Goal: Information Seeking & Learning: Learn about a topic

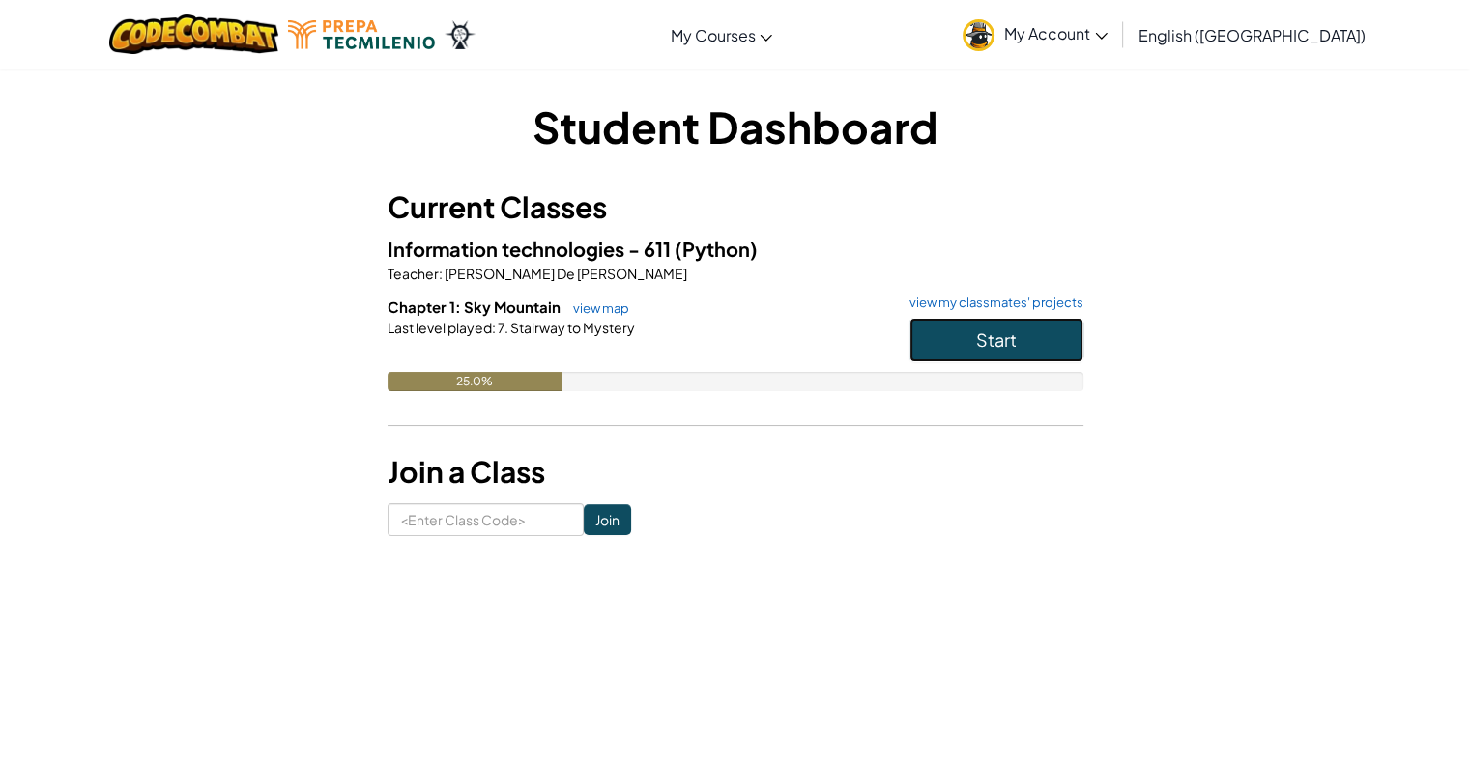
click at [1028, 342] on button "Start" at bounding box center [996, 340] width 174 height 44
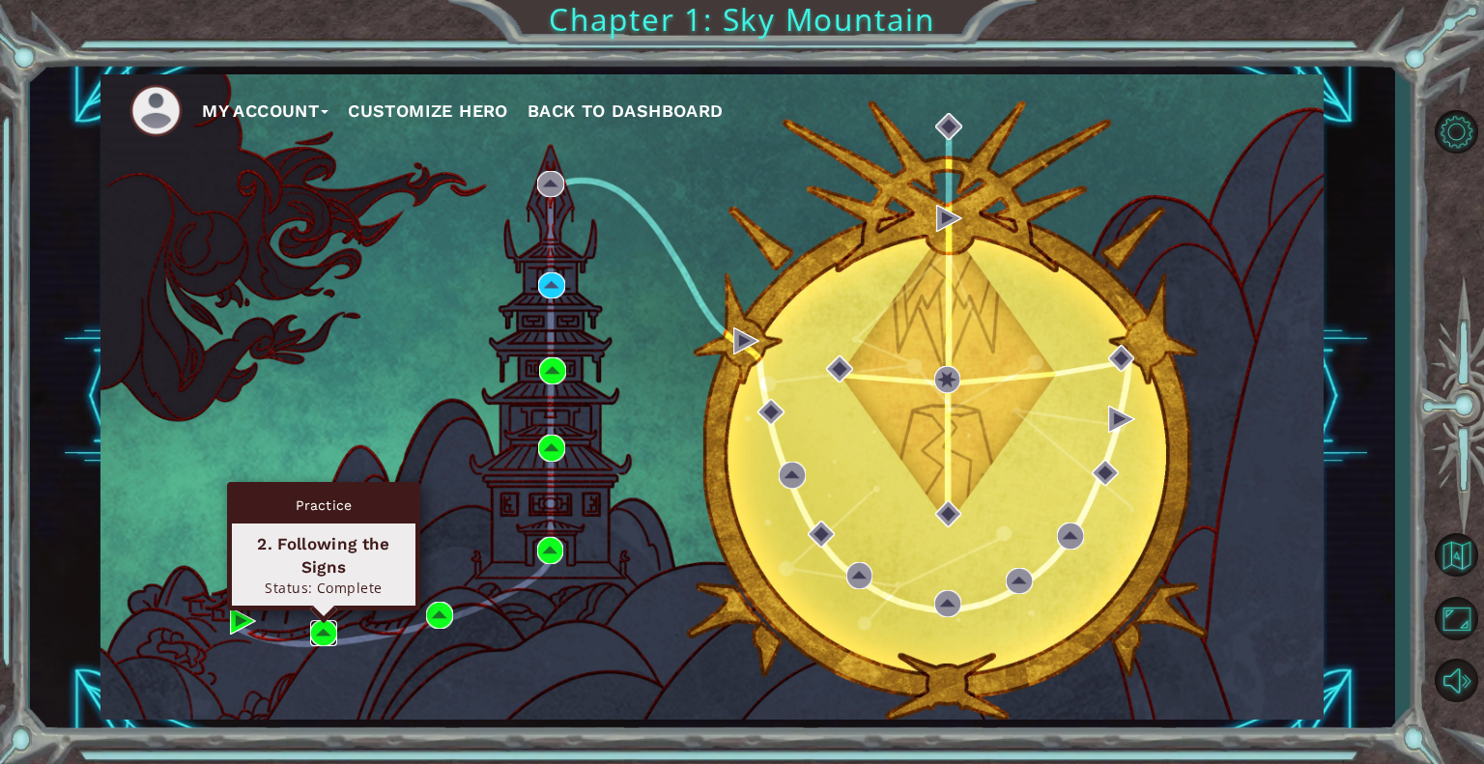
click at [316, 620] on img at bounding box center [323, 633] width 27 height 27
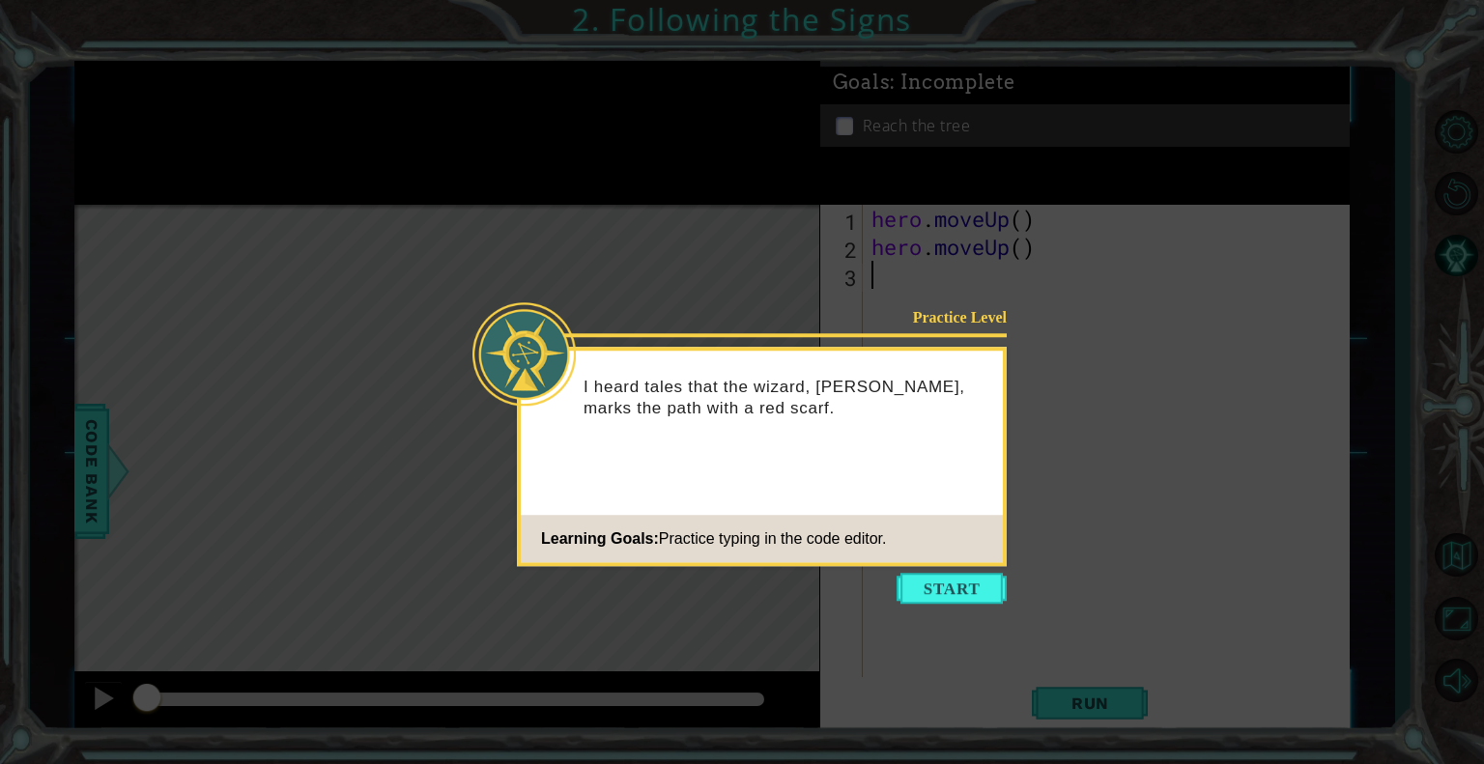
click at [948, 622] on icon at bounding box center [742, 382] width 1484 height 764
click at [960, 601] on button "Start" at bounding box center [952, 588] width 110 height 31
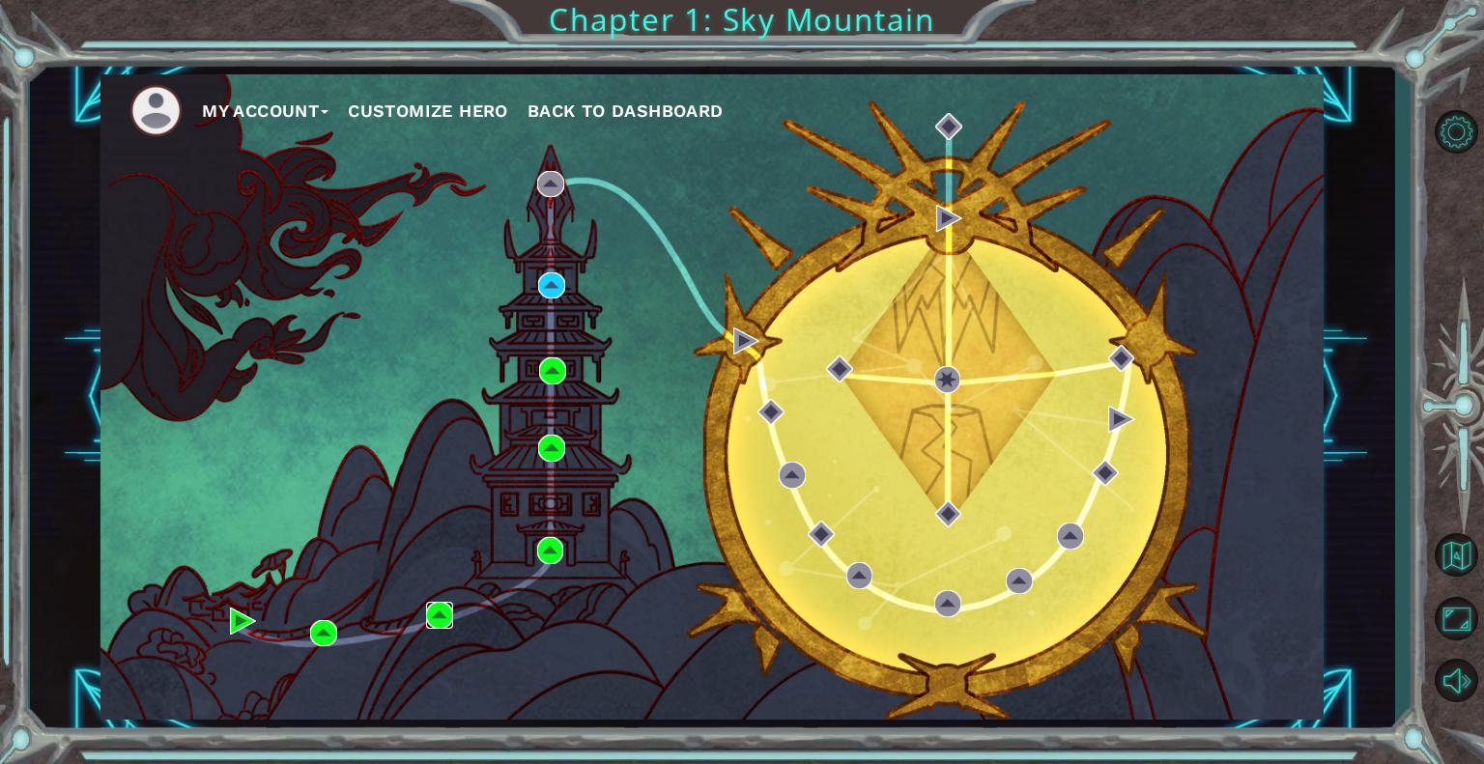
click at [431, 613] on img at bounding box center [439, 615] width 27 height 27
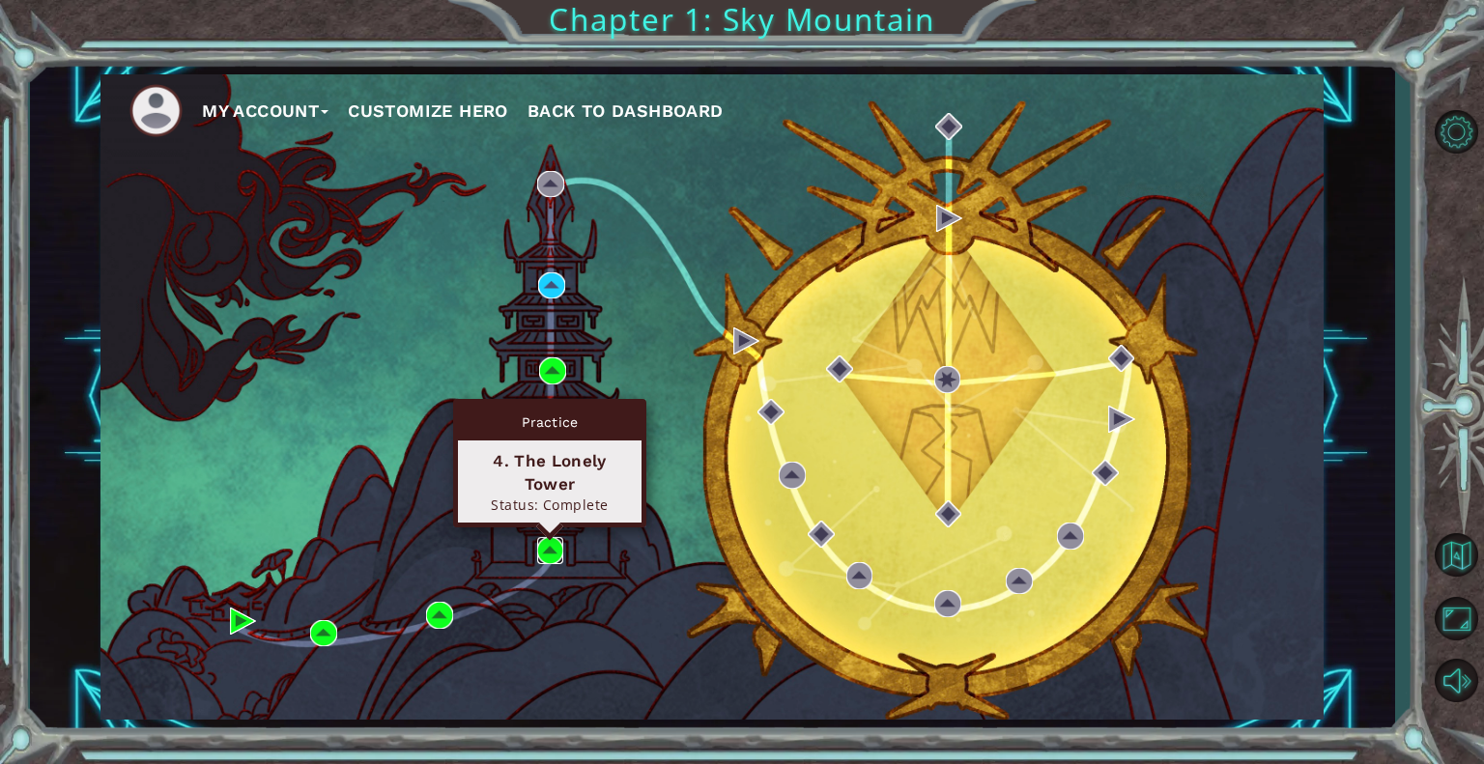
click at [550, 550] on img at bounding box center [550, 550] width 27 height 27
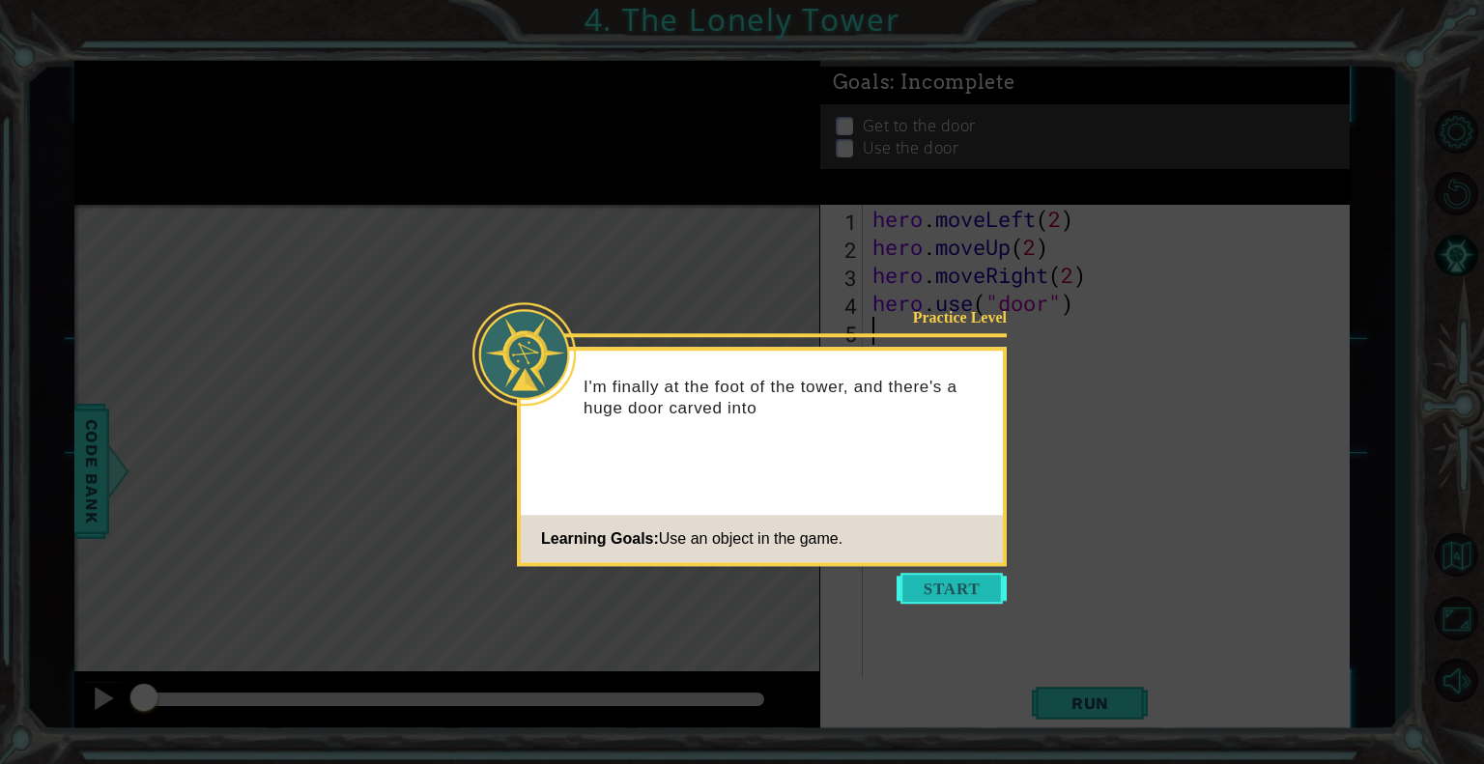
click at [953, 579] on button "Start" at bounding box center [952, 588] width 110 height 31
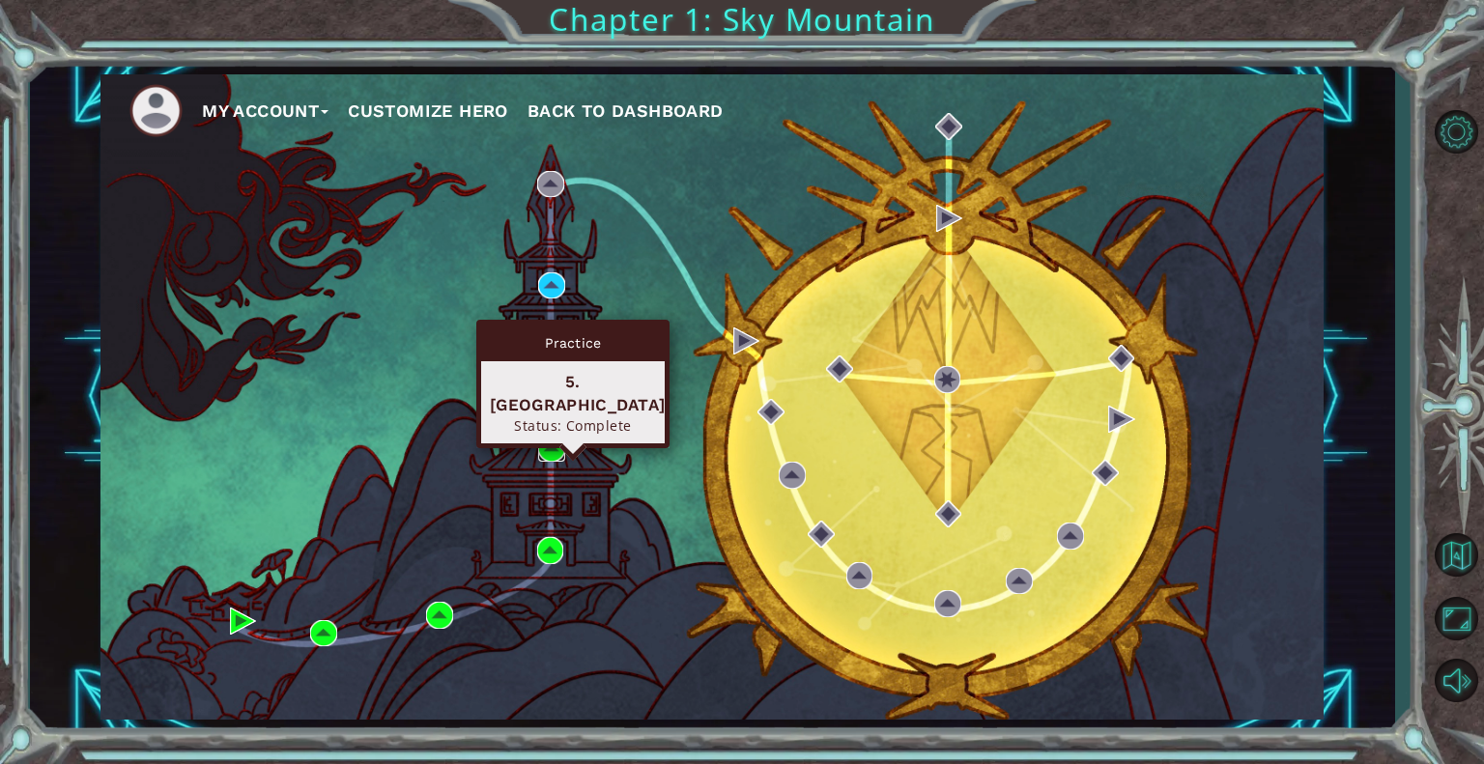
click at [546, 444] on img at bounding box center [551, 448] width 27 height 27
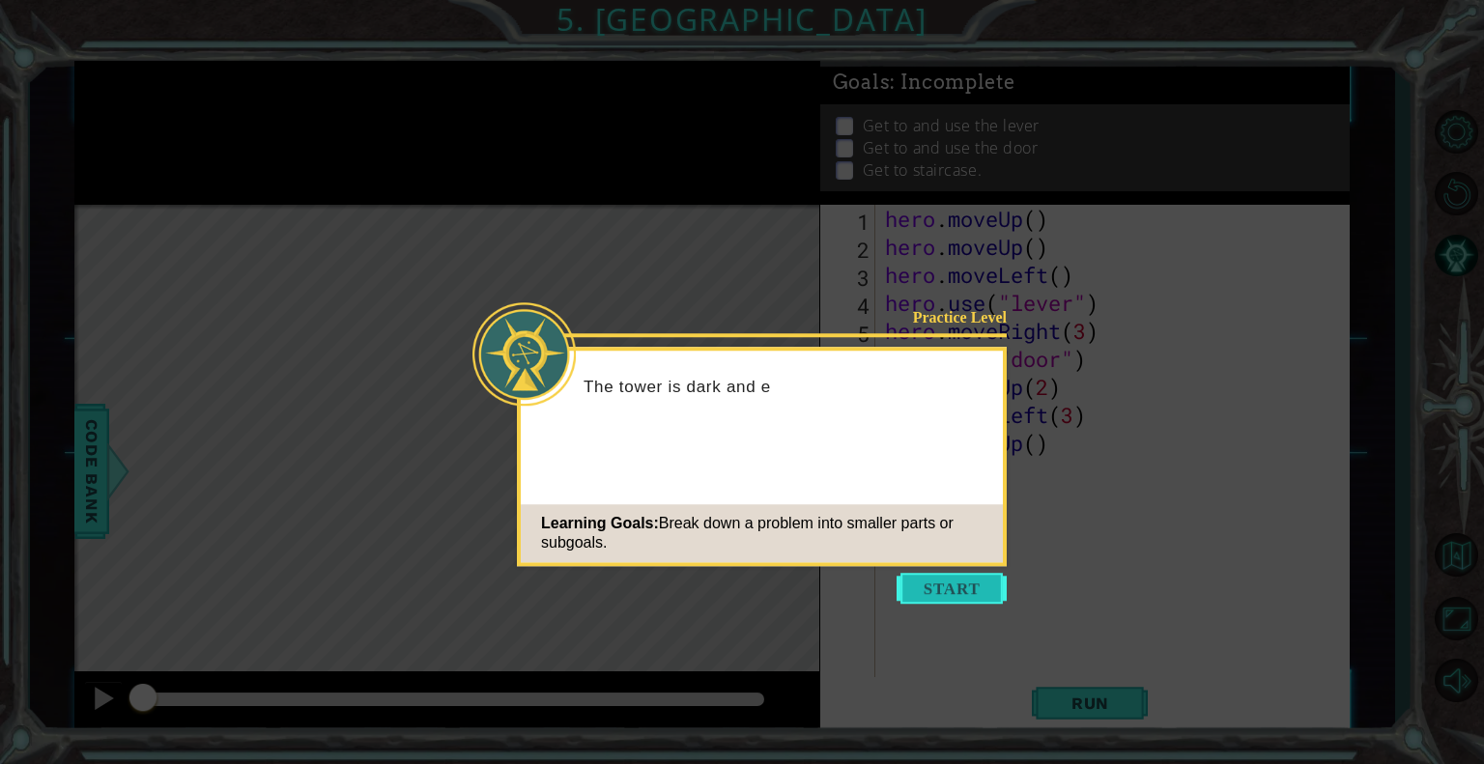
click at [936, 592] on button "Start" at bounding box center [952, 588] width 110 height 31
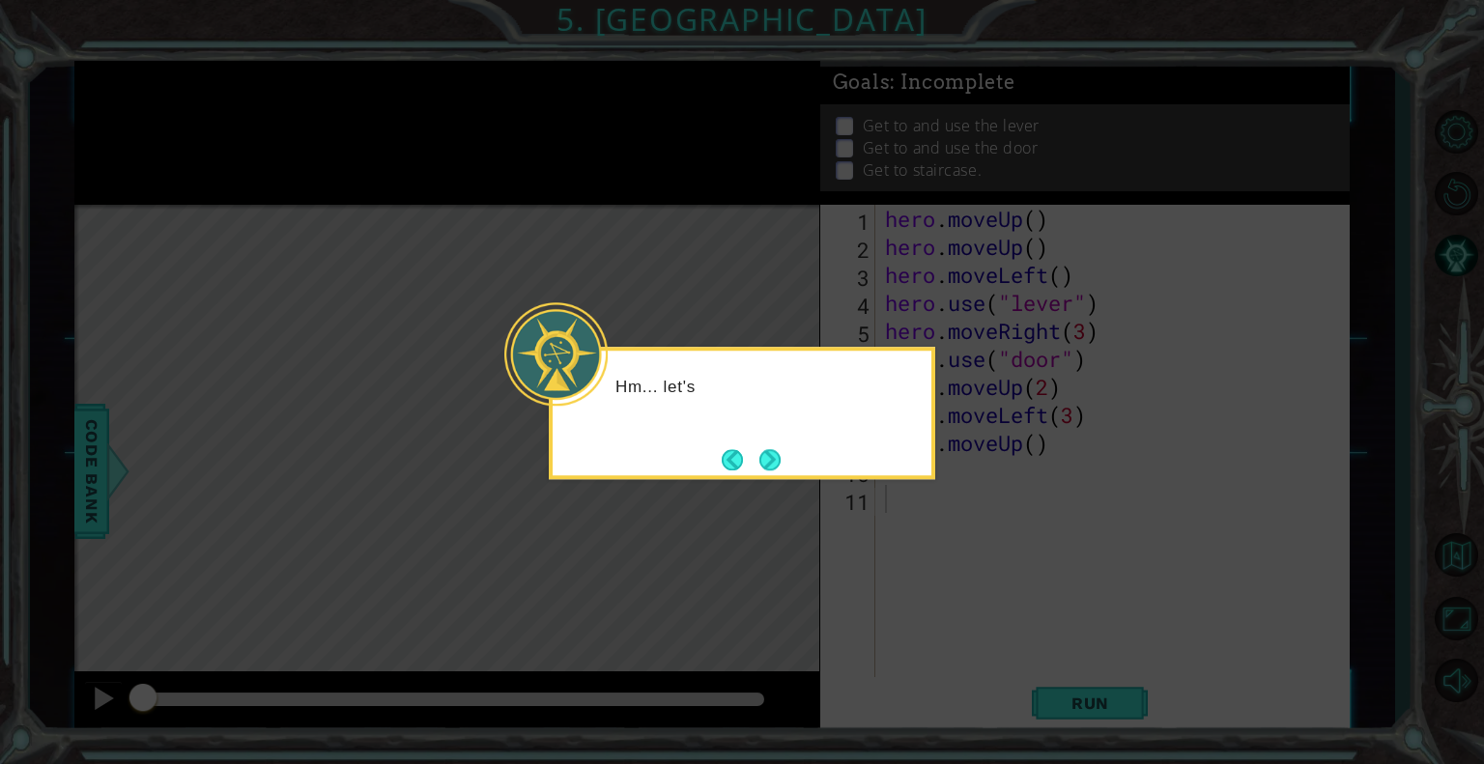
click at [749, 473] on footer at bounding box center [751, 459] width 59 height 29
click at [759, 465] on button "Next" at bounding box center [769, 459] width 21 height 21
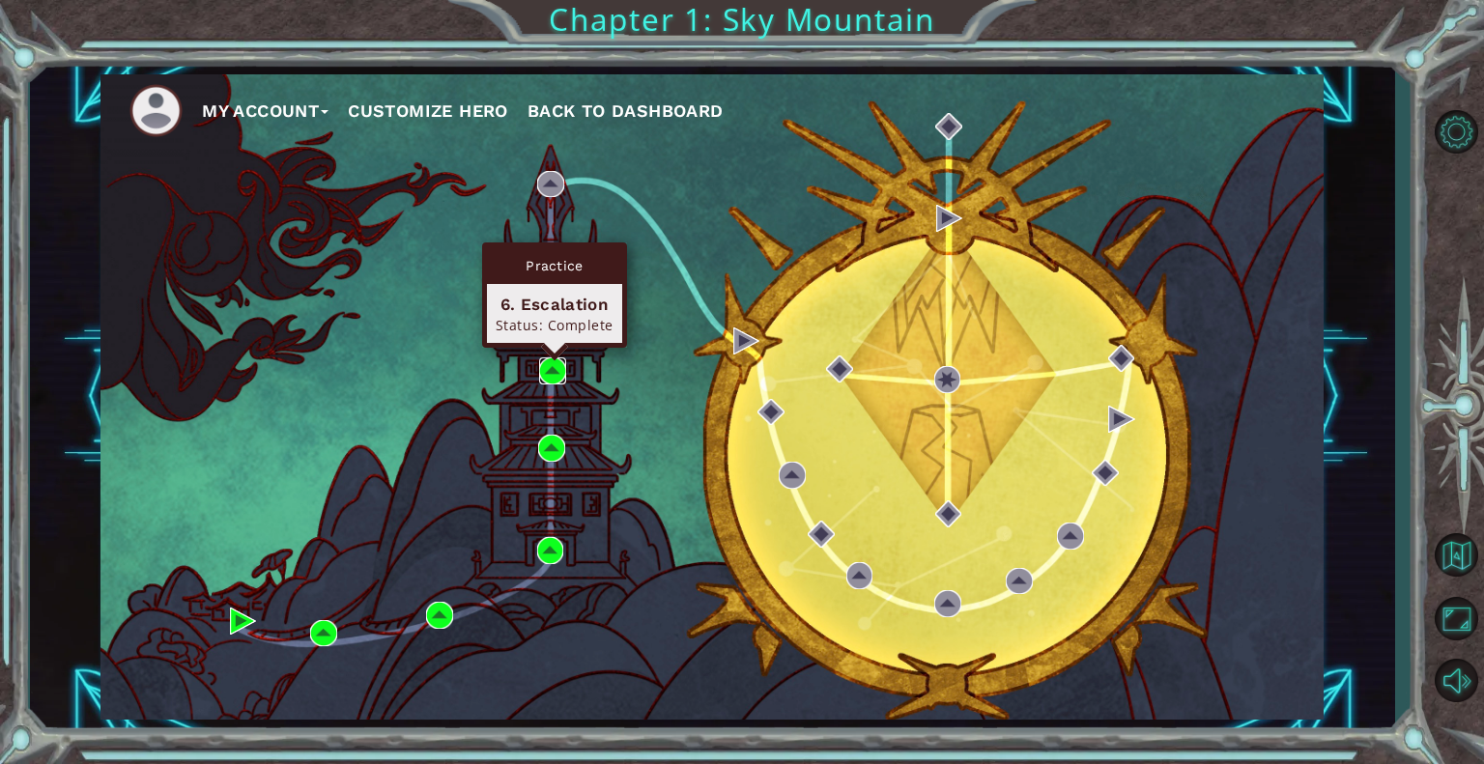
click at [559, 375] on img at bounding box center [552, 371] width 27 height 27
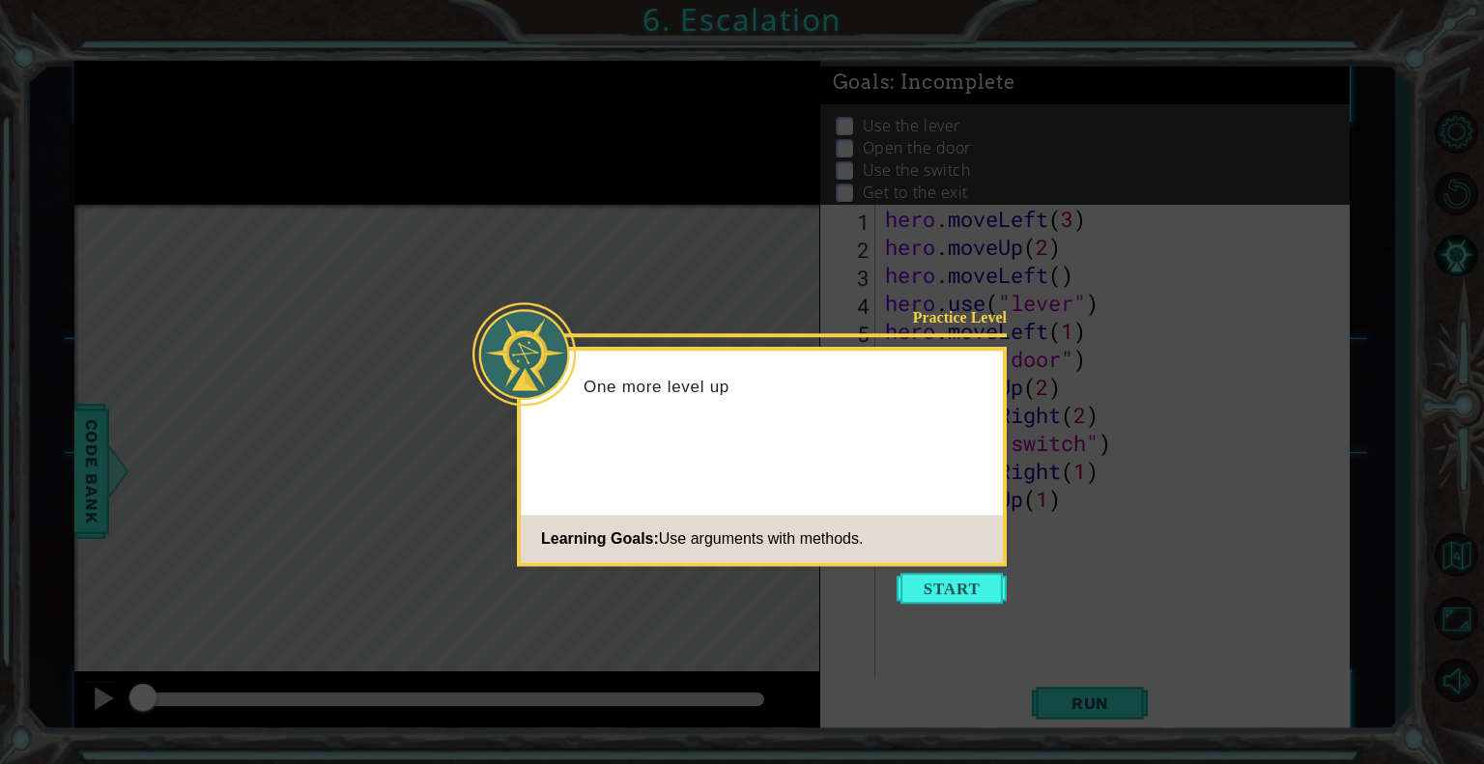
click at [954, 588] on button "Start" at bounding box center [952, 588] width 110 height 31
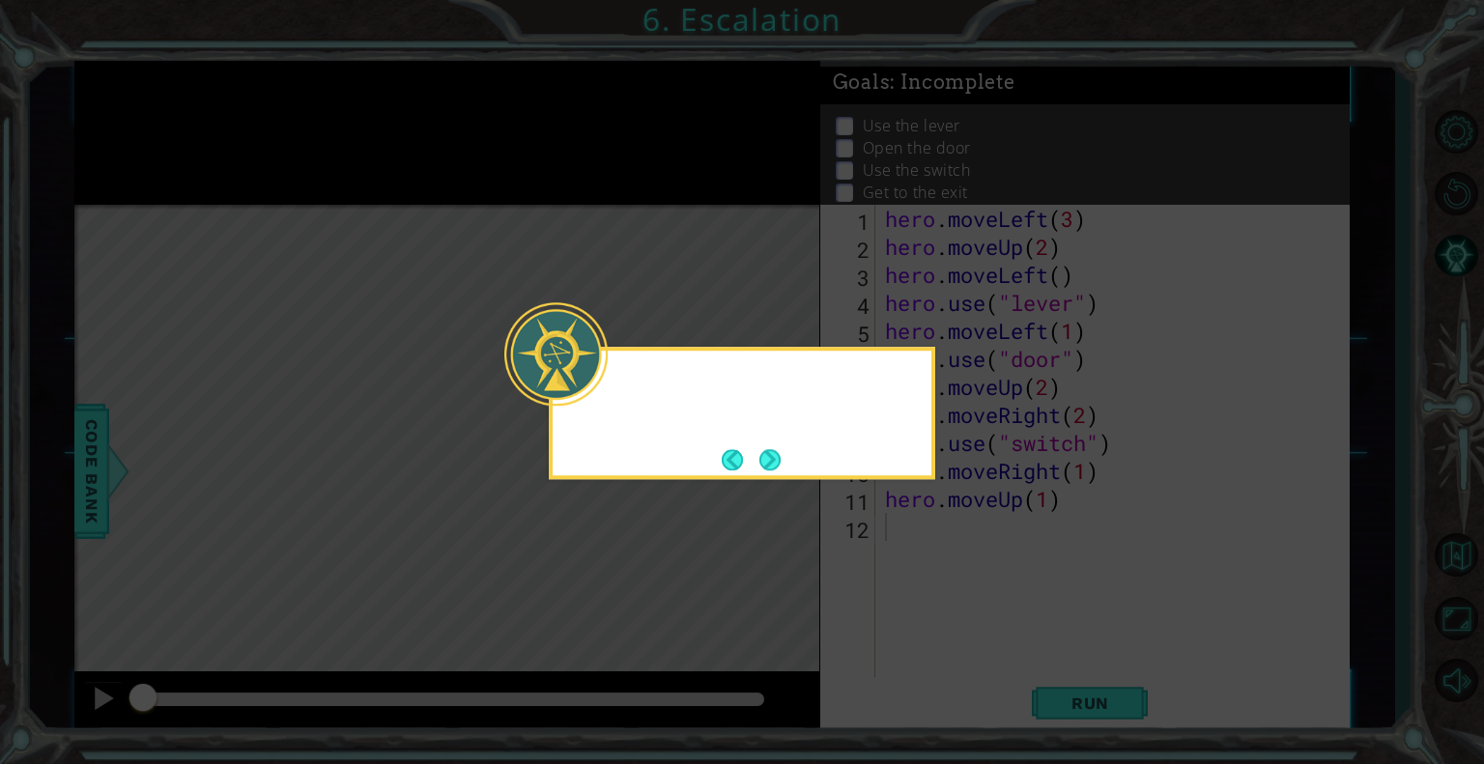
click at [959, 599] on icon at bounding box center [742, 382] width 1484 height 764
click at [773, 453] on button "Next" at bounding box center [769, 459] width 21 height 21
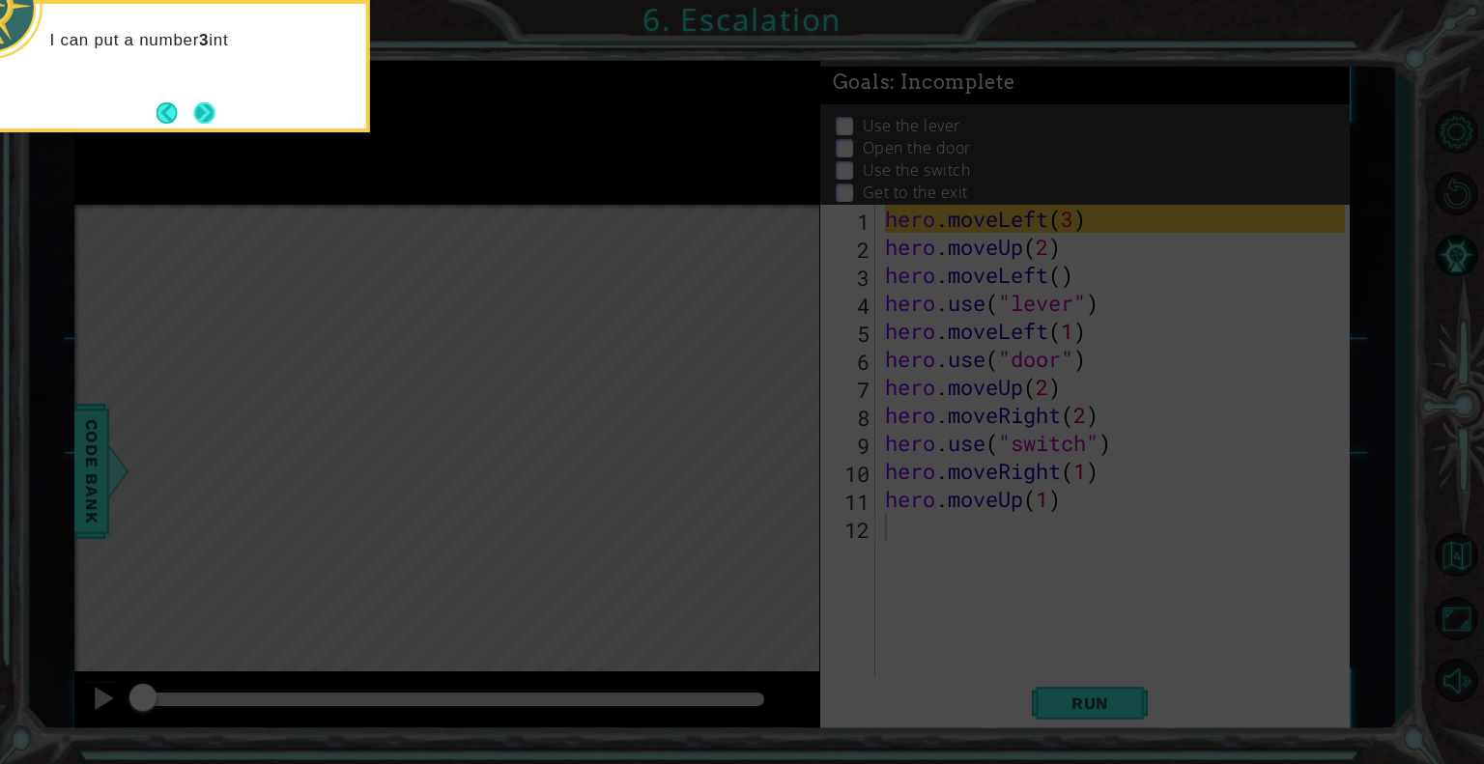
click at [208, 102] on button "Next" at bounding box center [204, 112] width 21 height 21
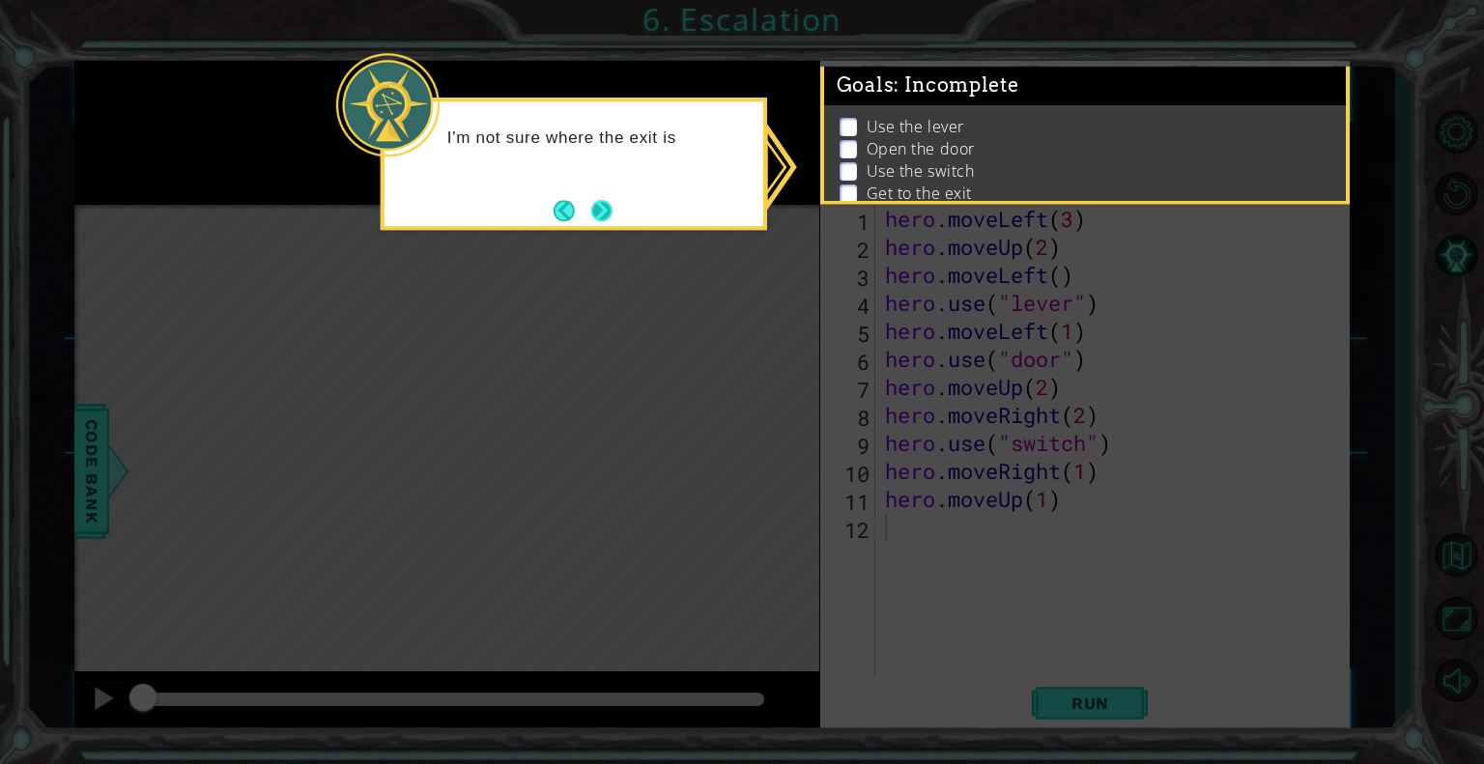
click at [591, 208] on button "Next" at bounding box center [601, 210] width 21 height 21
